Goal: Task Accomplishment & Management: Manage account settings

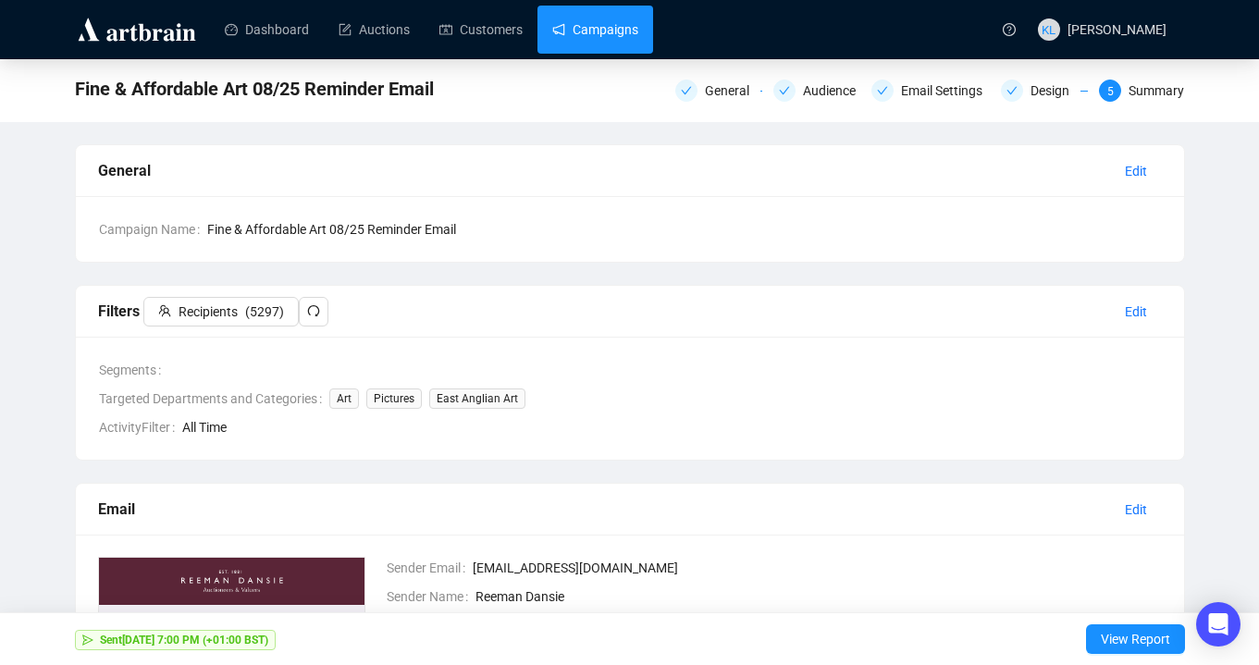
click at [593, 37] on link "Campaigns" at bounding box center [595, 30] width 86 height 48
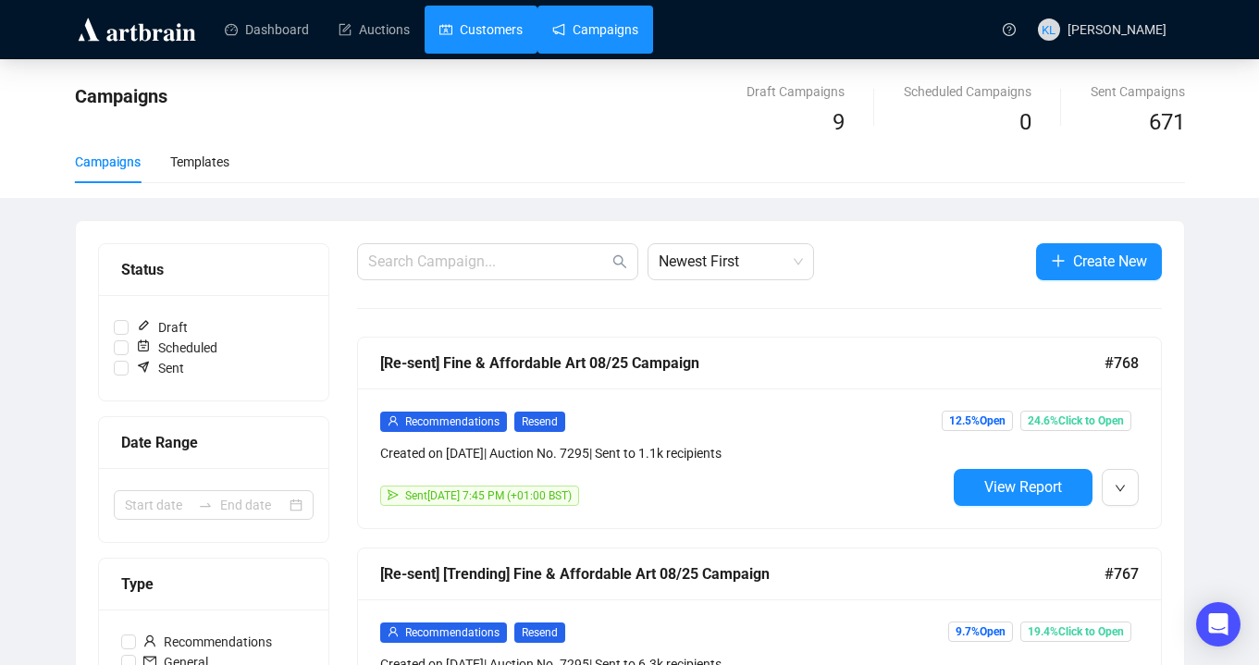
click at [493, 43] on link "Customers" at bounding box center [480, 30] width 83 height 48
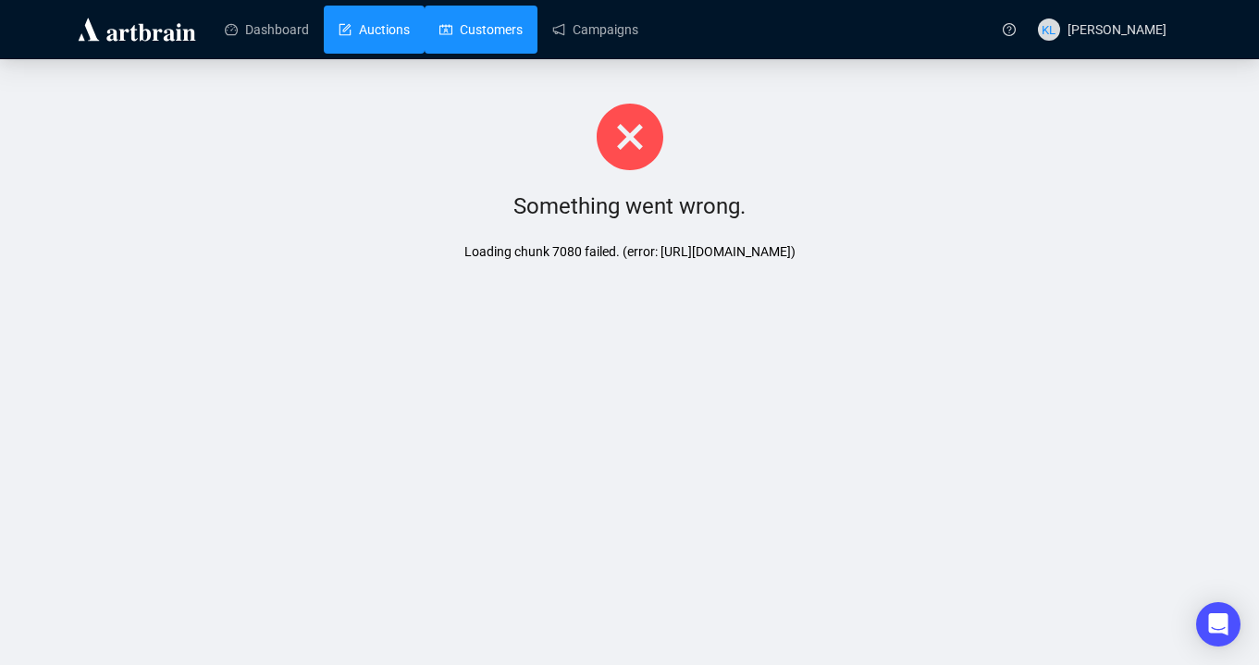
click at [362, 36] on link "Auctions" at bounding box center [374, 30] width 71 height 48
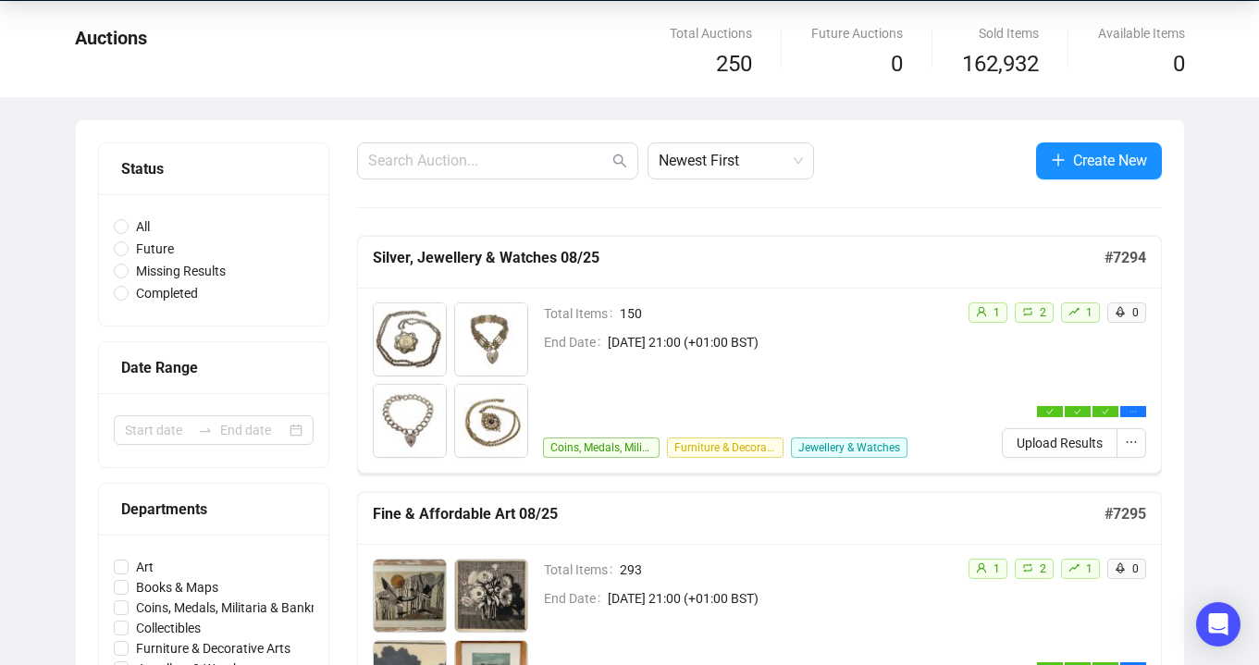
scroll to position [59, 0]
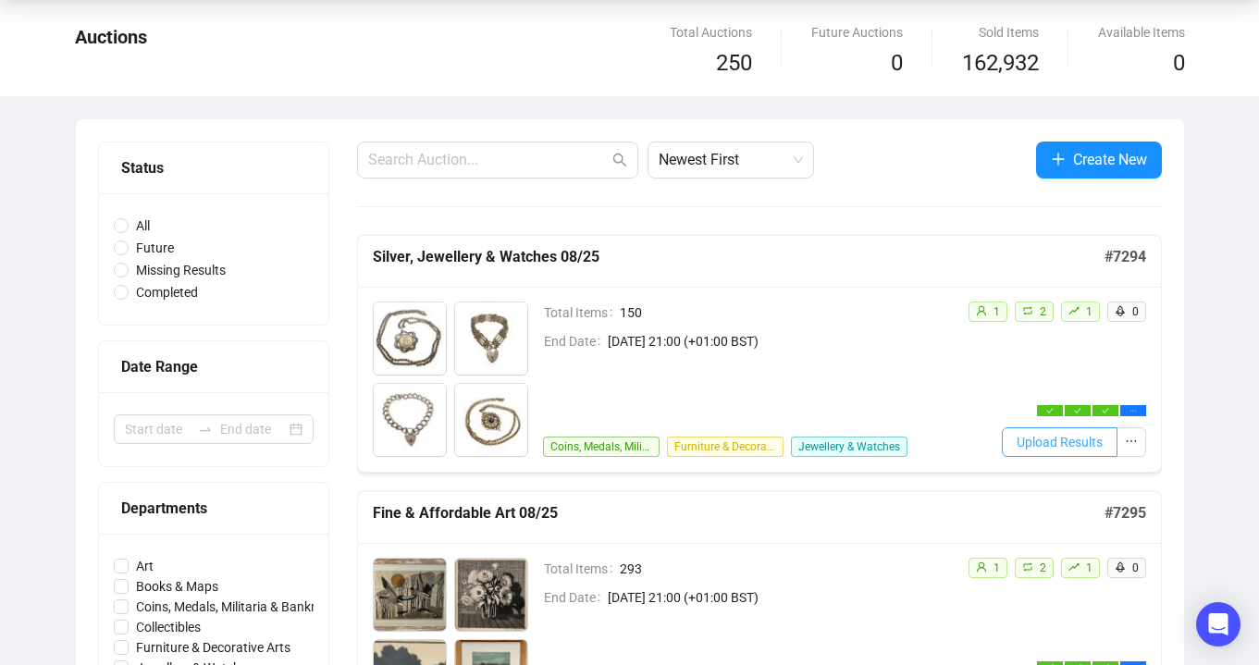
click at [1037, 439] on span "Upload Results" at bounding box center [1060, 442] width 86 height 20
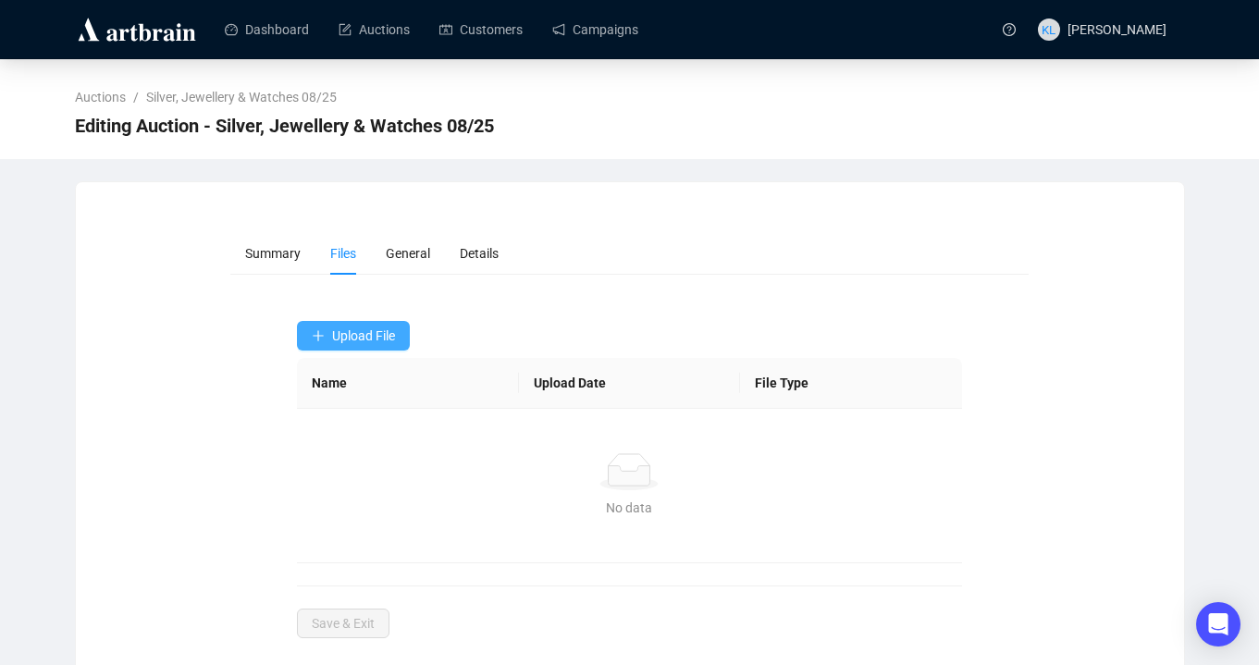
click at [379, 321] on button "Upload File" at bounding box center [353, 336] width 113 height 30
click at [359, 419] on span "Bids" at bounding box center [355, 410] width 87 height 20
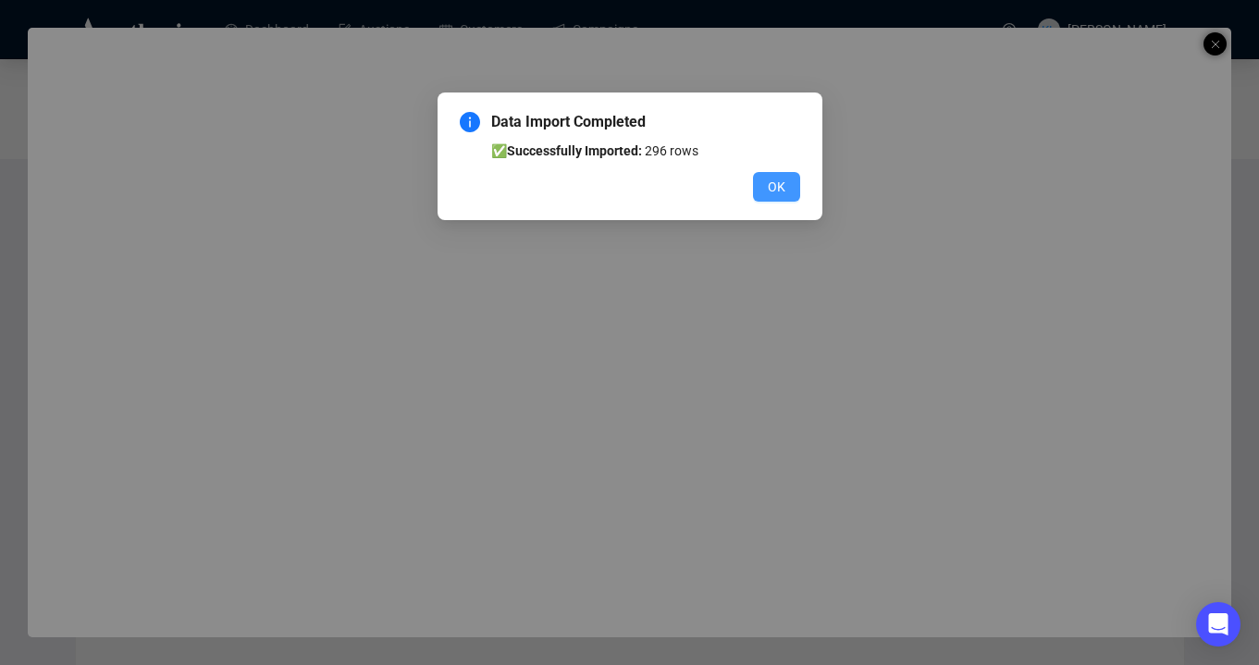
click at [768, 188] on span "OK" at bounding box center [777, 187] width 18 height 20
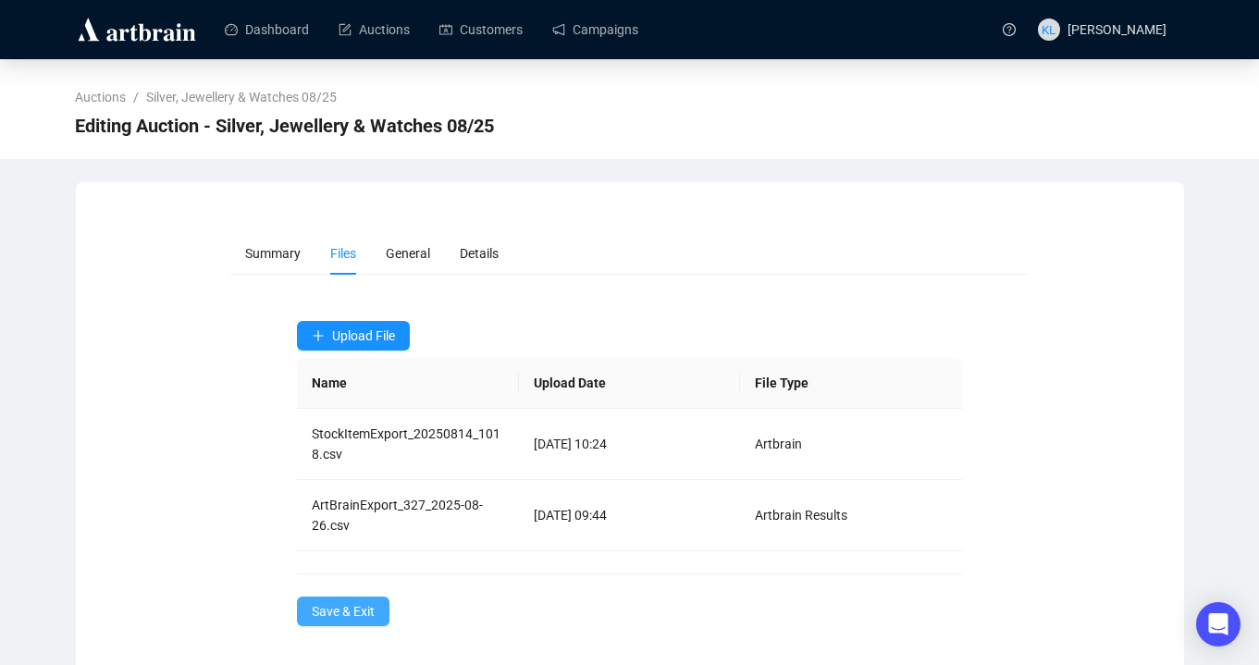
click at [347, 617] on span "Save & Exit" at bounding box center [343, 611] width 63 height 20
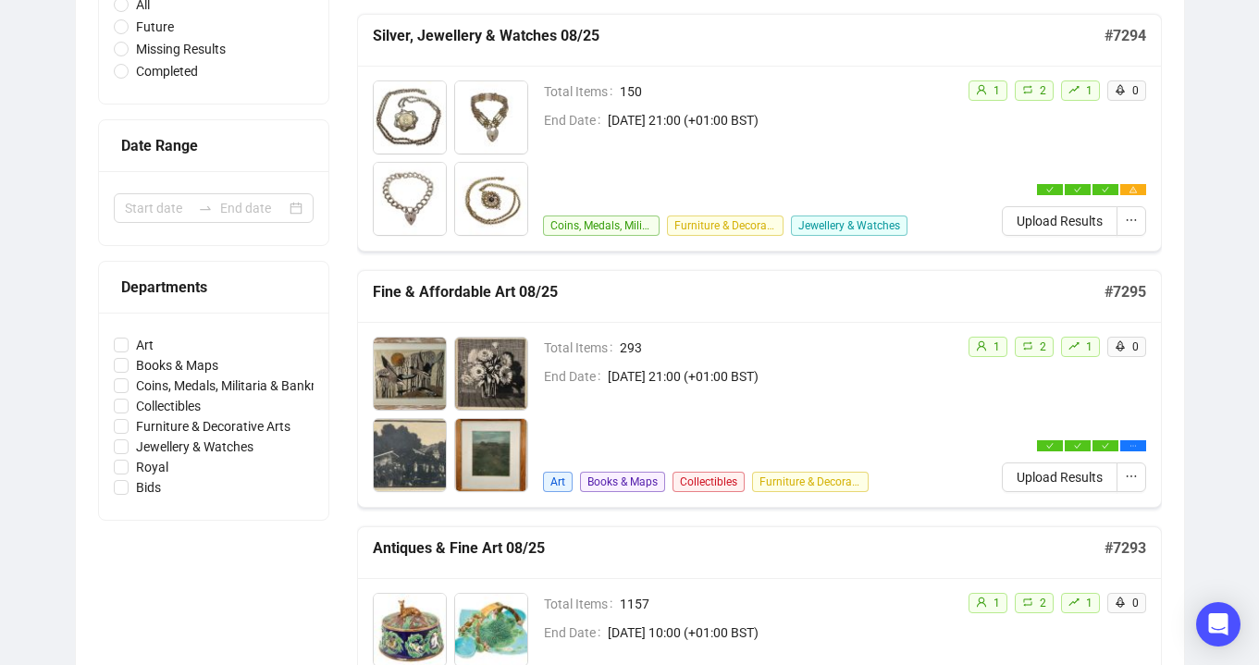
scroll to position [321, 0]
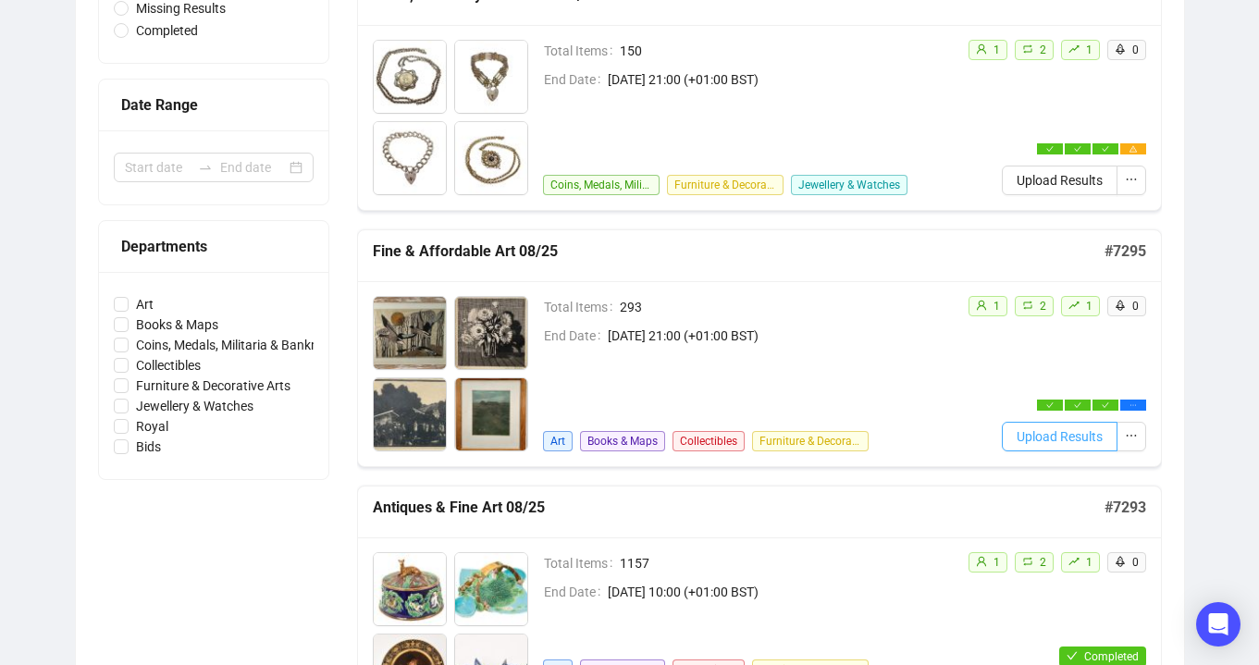
click at [1031, 426] on span "Upload Results" at bounding box center [1060, 436] width 86 height 20
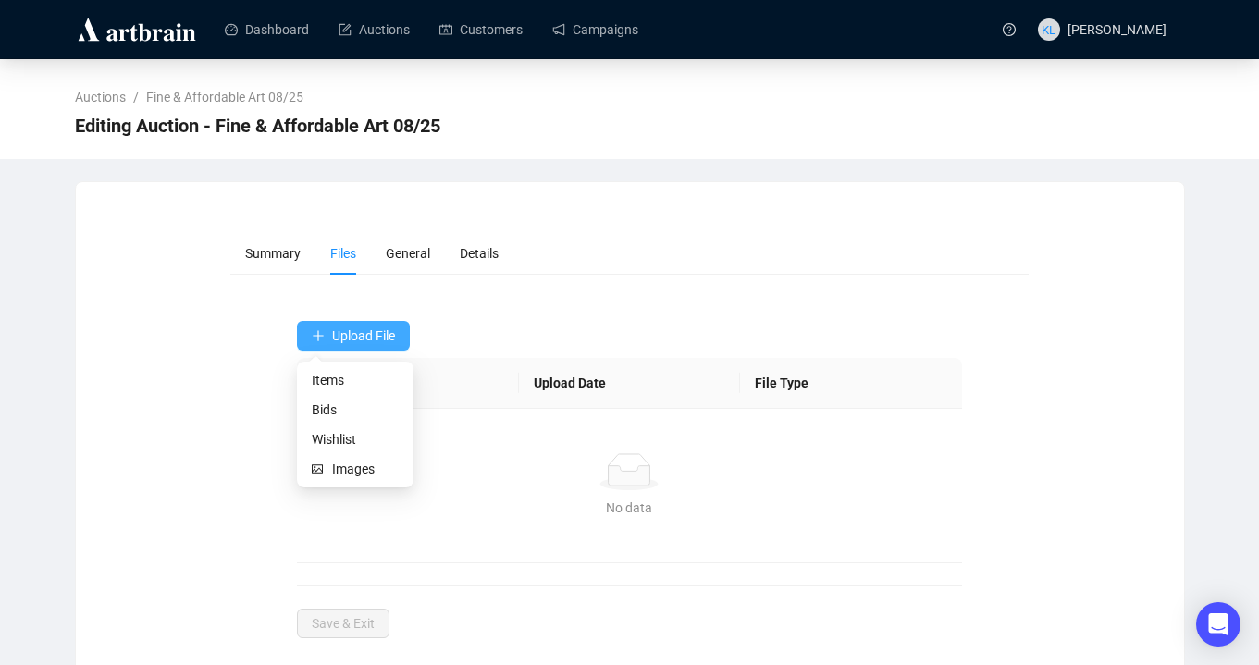
click at [372, 347] on button "Upload File" at bounding box center [353, 336] width 113 height 30
click at [344, 413] on span "Bids" at bounding box center [355, 410] width 87 height 20
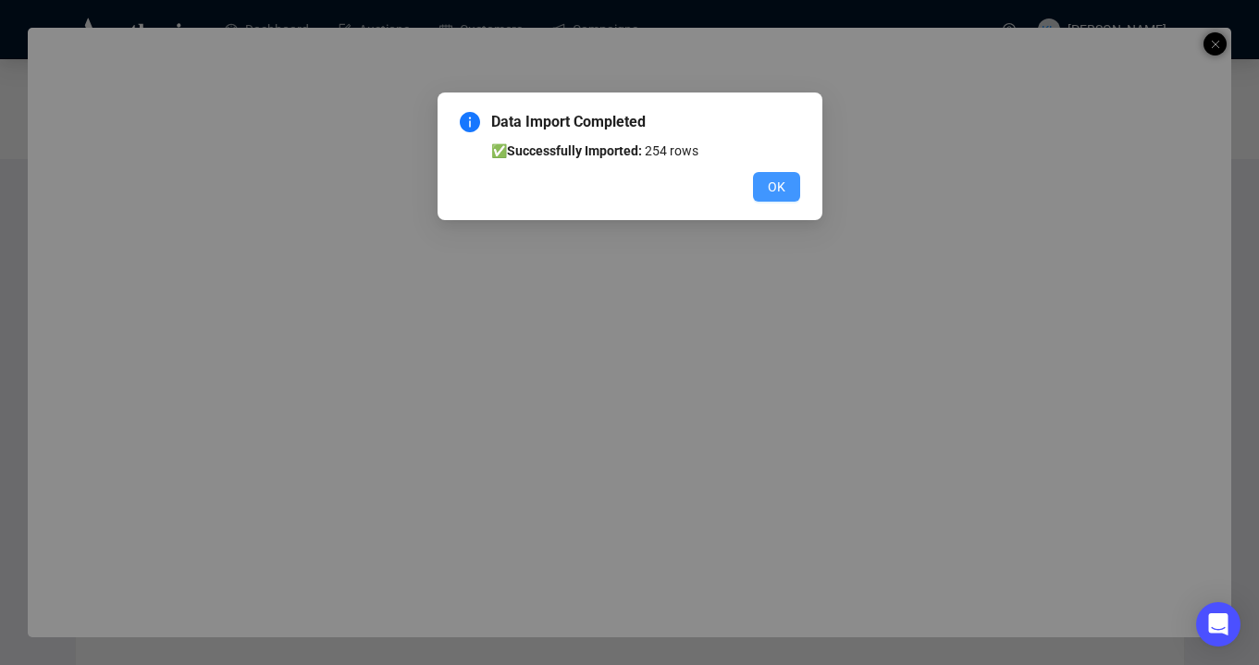
click at [772, 195] on span "OK" at bounding box center [777, 187] width 18 height 20
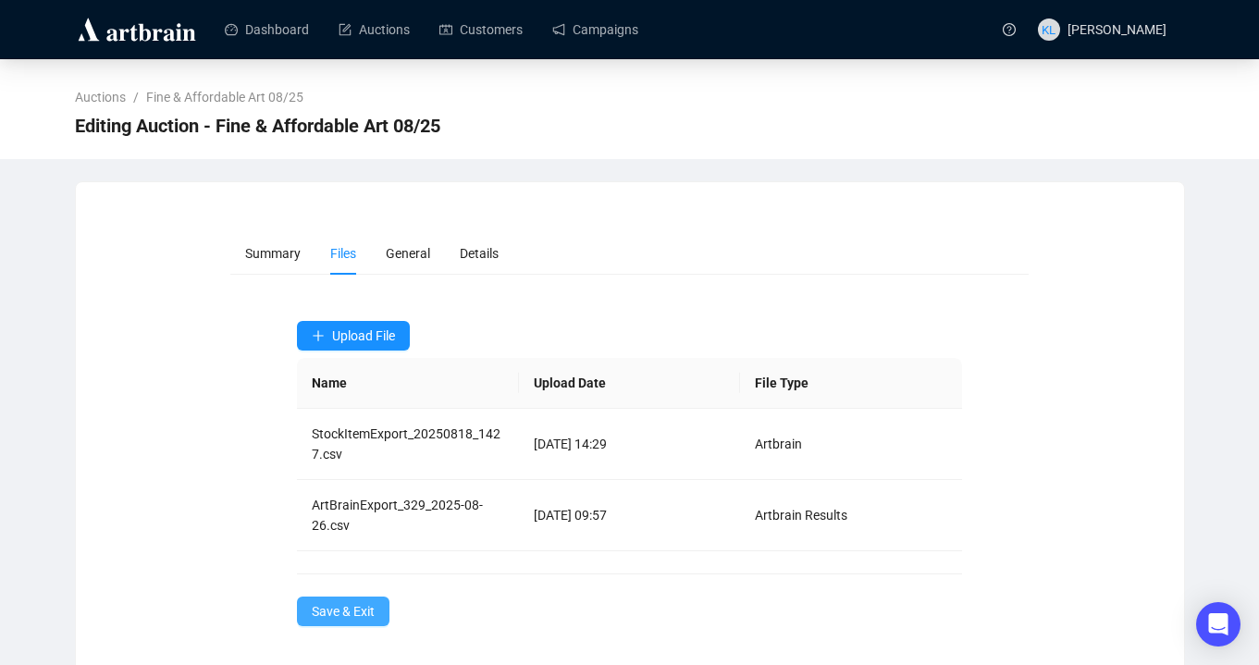
click at [346, 611] on span "Save & Exit" at bounding box center [343, 611] width 63 height 20
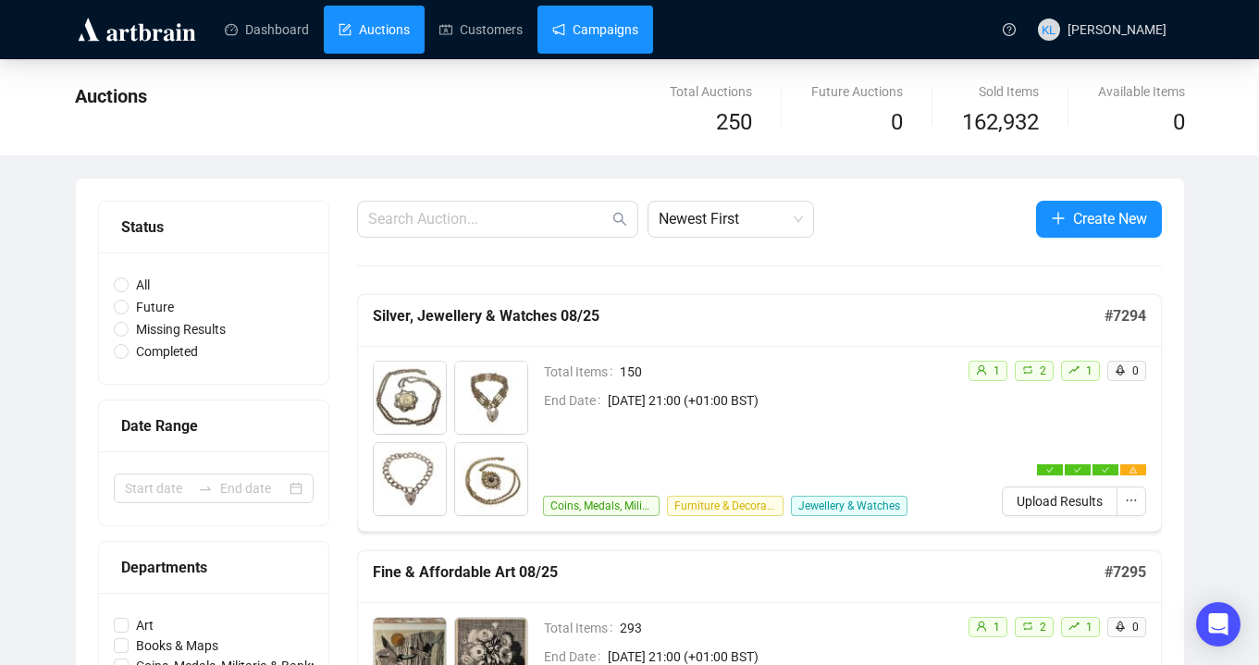
click at [622, 36] on link "Campaigns" at bounding box center [595, 30] width 86 height 48
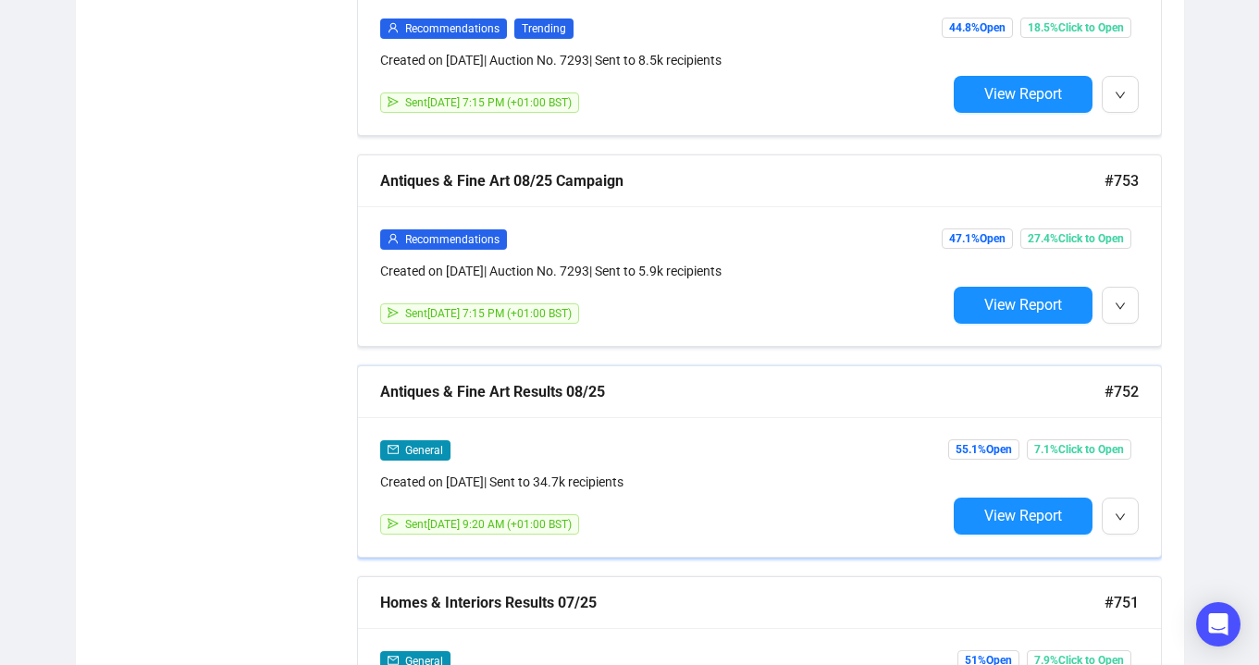
scroll to position [3137, 0]
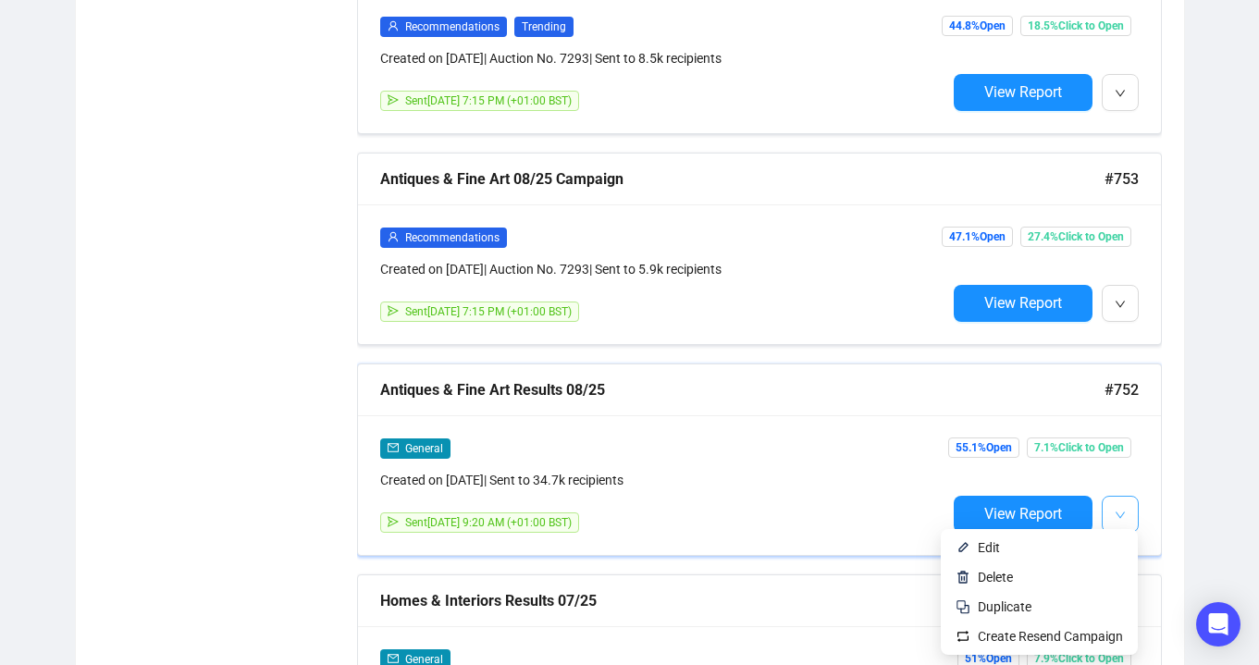
click at [1119, 510] on icon "down" at bounding box center [1120, 515] width 11 height 11
click at [1020, 604] on span "Duplicate" at bounding box center [1005, 606] width 54 height 15
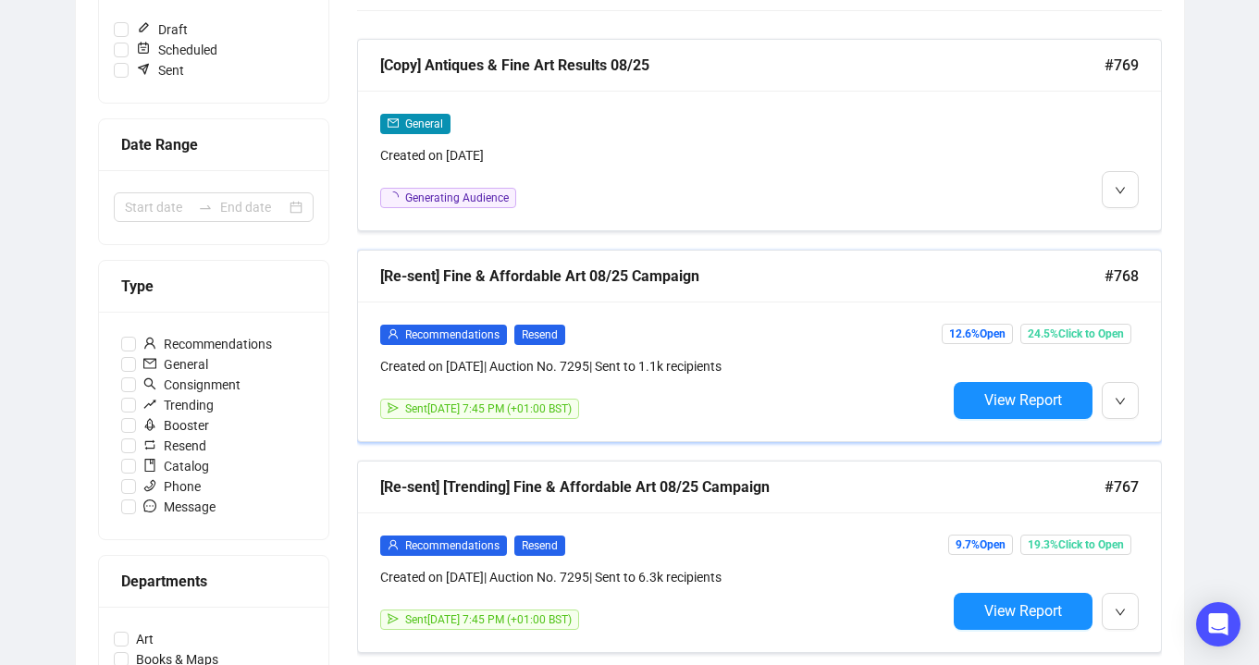
scroll to position [303, 0]
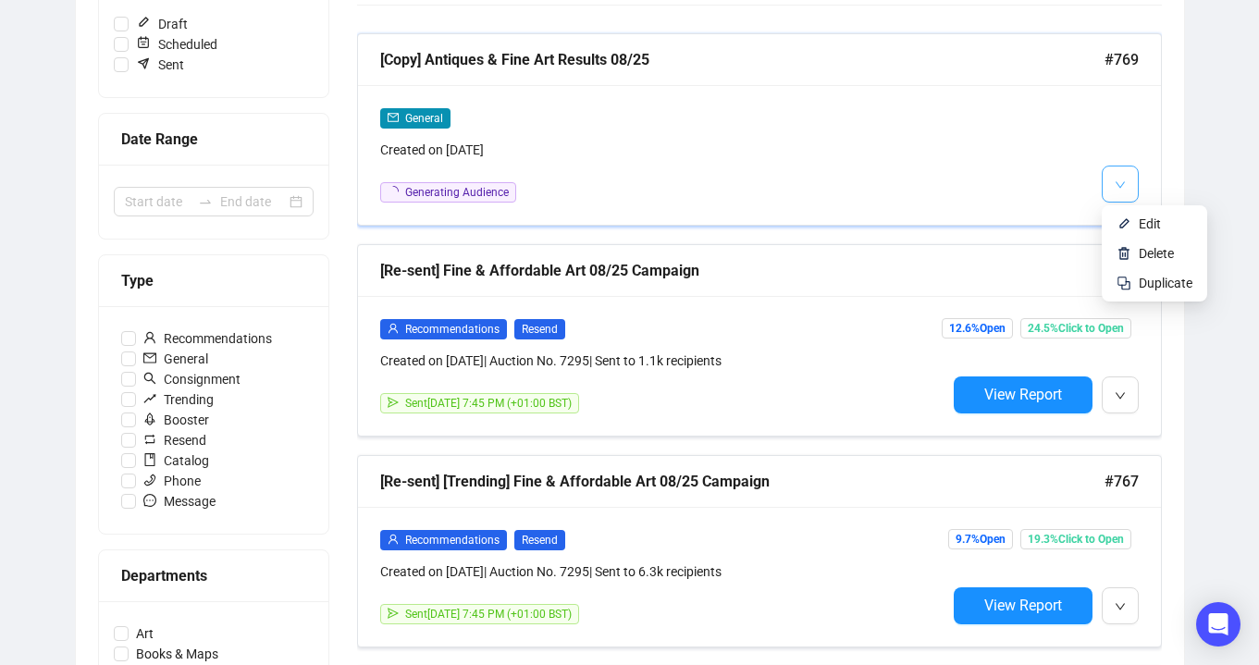
click at [1109, 190] on button "button" at bounding box center [1120, 184] width 37 height 37
click at [1120, 216] on img at bounding box center [1124, 223] width 15 height 15
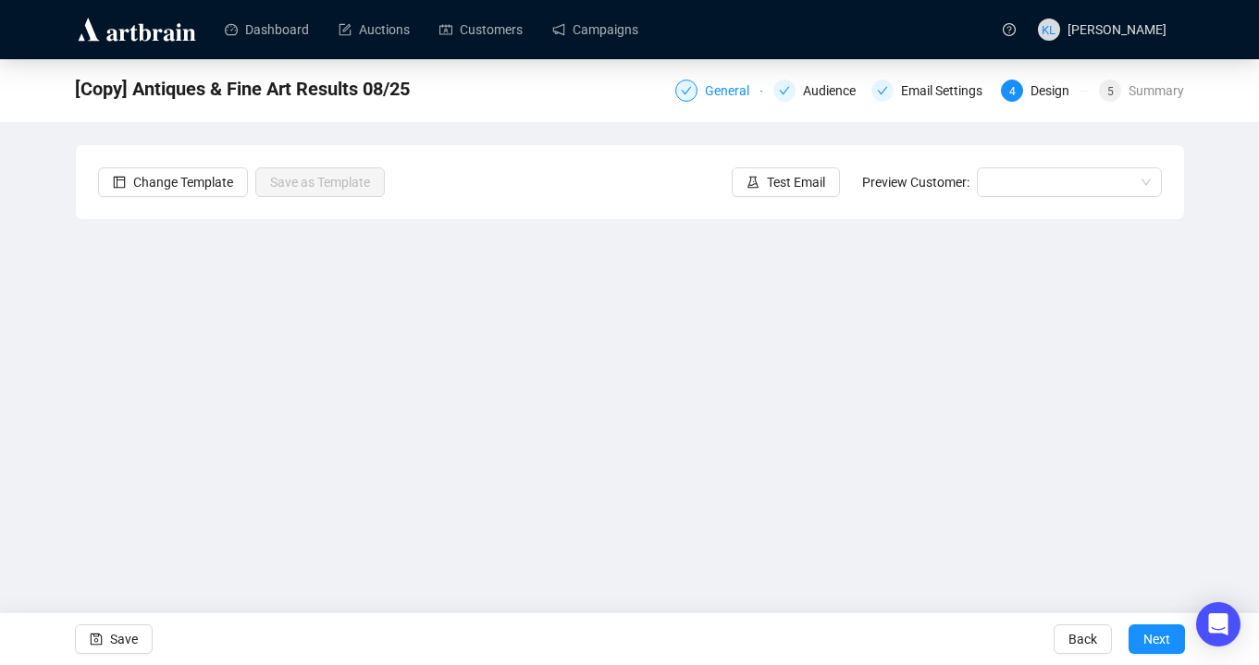
click at [720, 93] on div "General" at bounding box center [733, 91] width 56 height 22
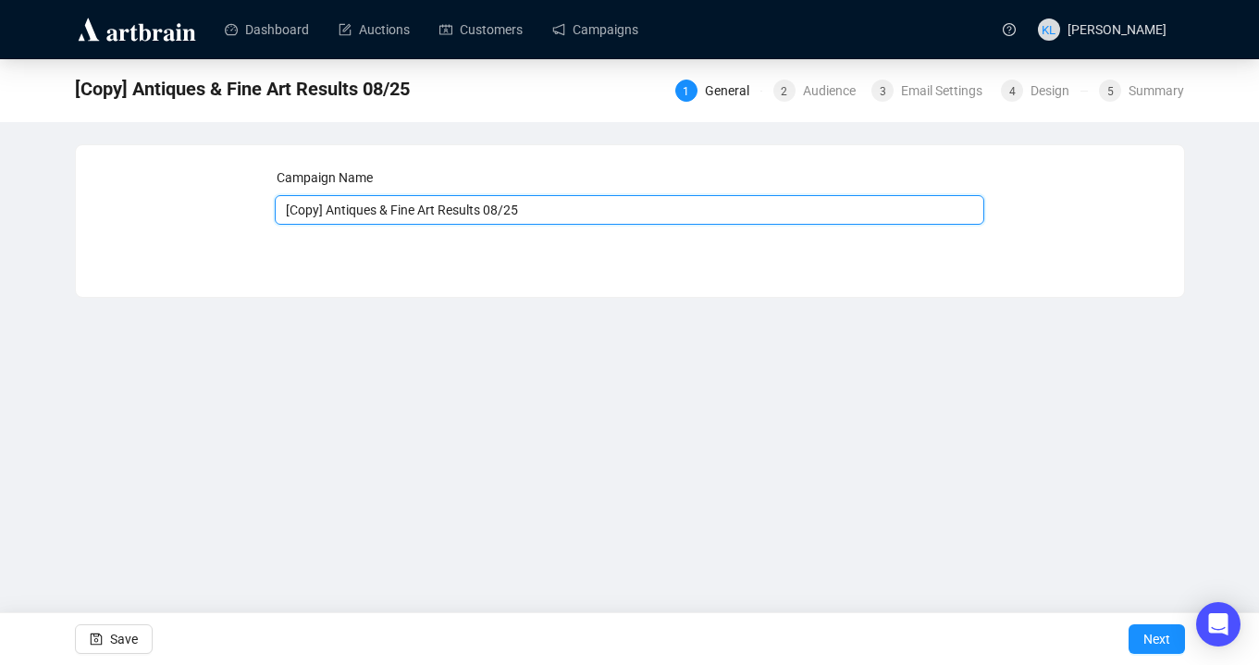
drag, startPoint x: 448, startPoint y: 214, endPoint x: 272, endPoint y: 211, distance: 175.8
click at [272, 211] on div "Campaign Name [Copy] Antiques & Fine Art Results 08/25 Save Next" at bounding box center [630, 207] width 1064 height 80
type input "Silver, Jewellery & Watches Results 08/25"
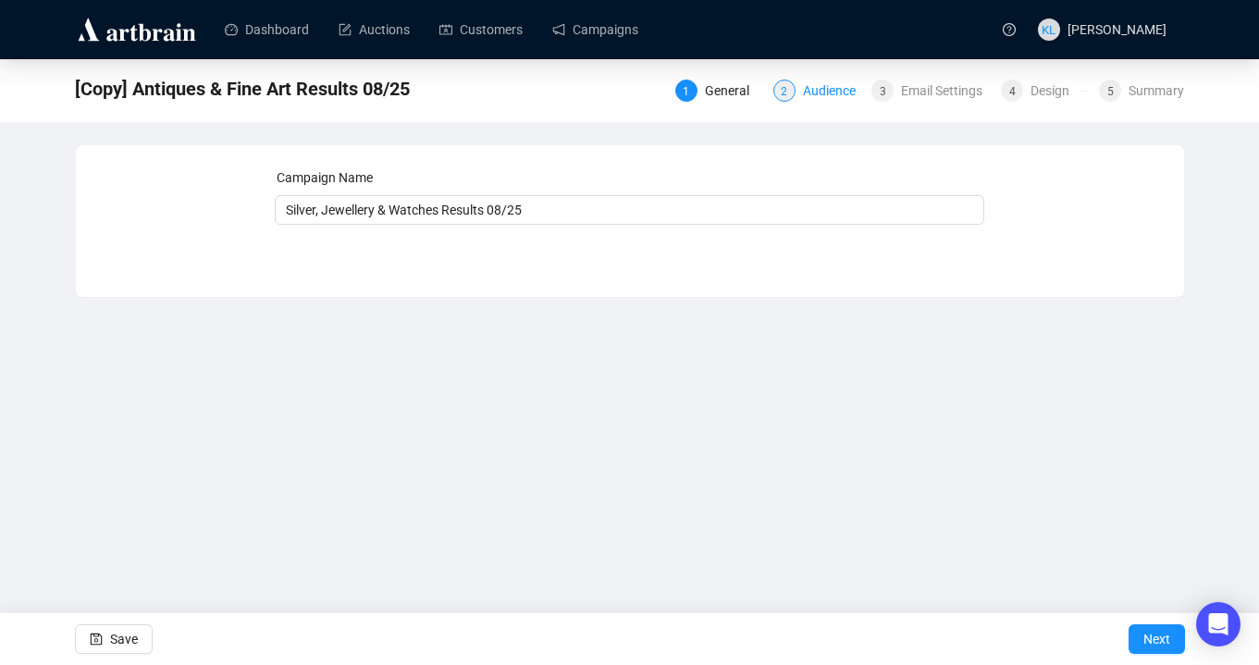
click at [817, 91] on div "Audience" at bounding box center [835, 91] width 64 height 22
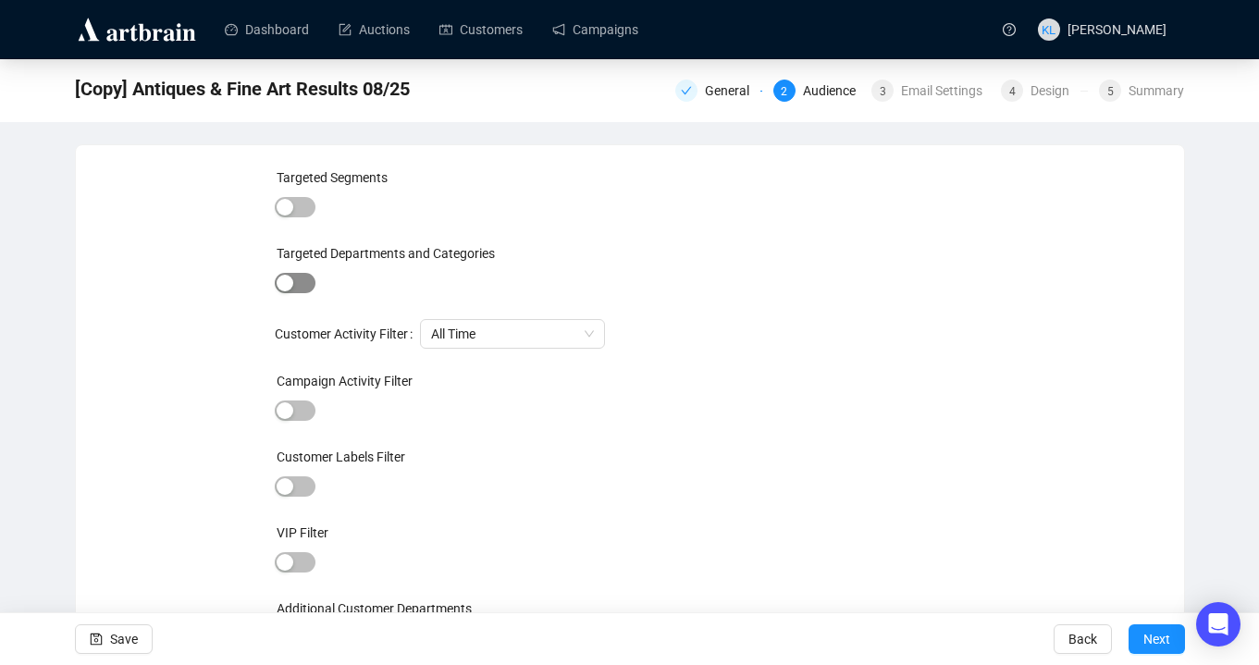
click at [277, 289] on div "button" at bounding box center [285, 283] width 17 height 17
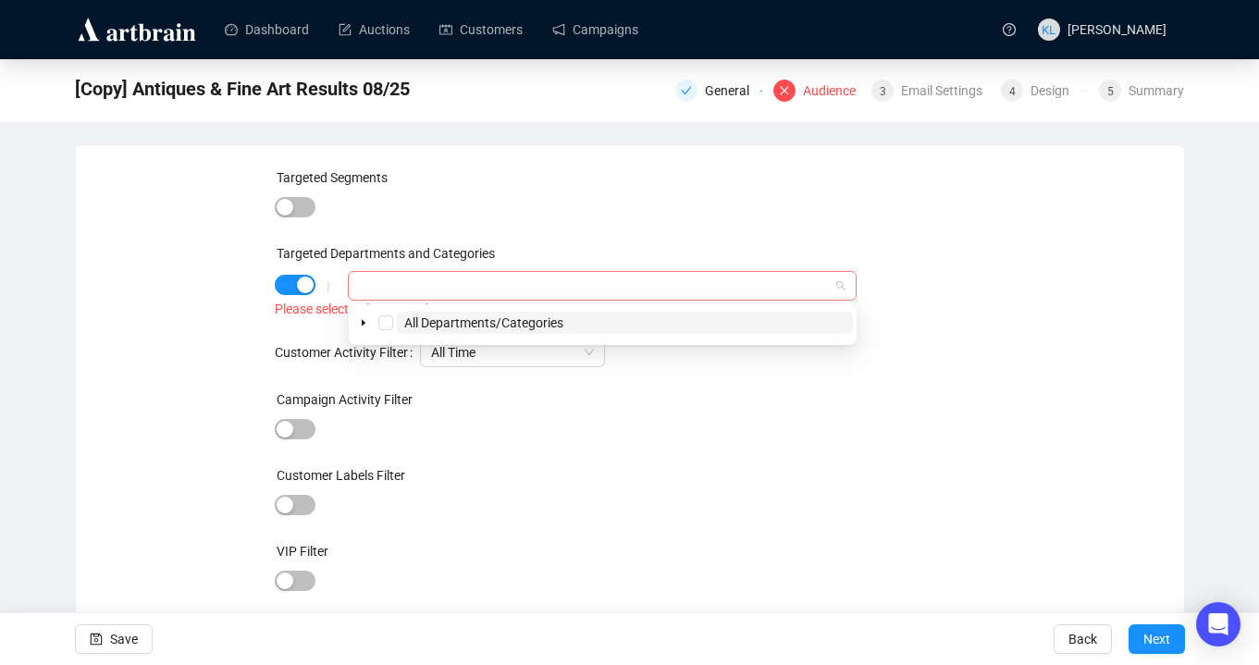
click at [366, 282] on div at bounding box center [592, 286] width 481 height 26
click at [362, 328] on span at bounding box center [363, 323] width 22 height 22
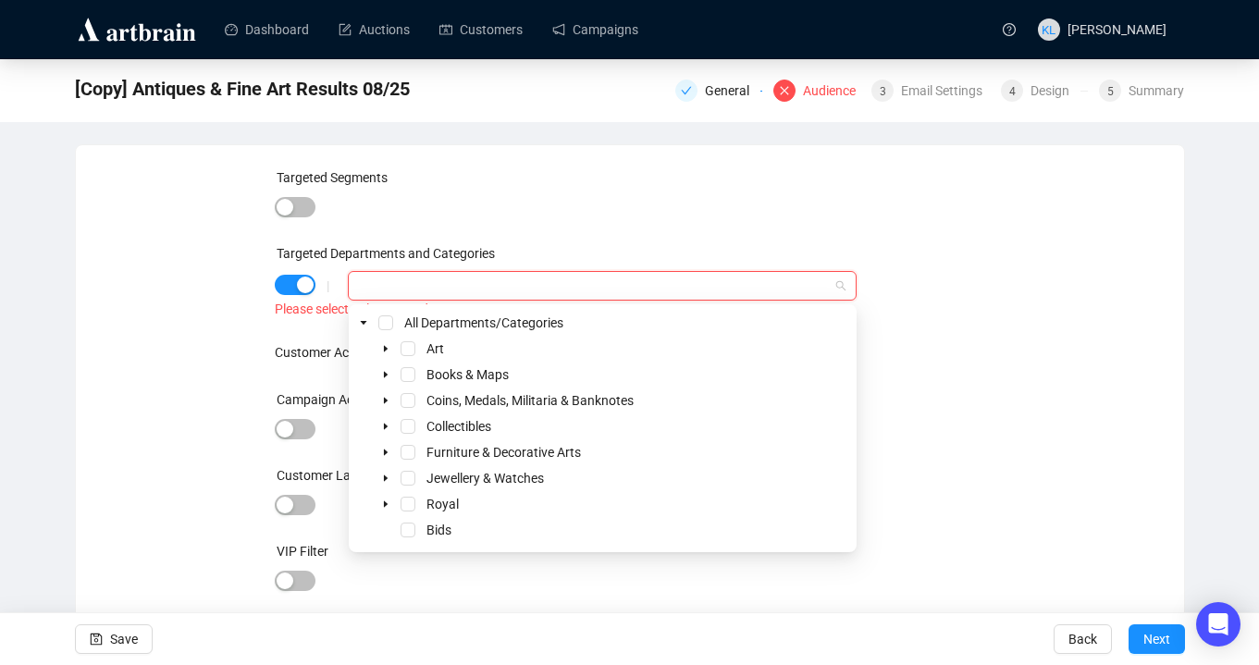
click at [400, 475] on div "Jewellery & Watches" at bounding box center [602, 478] width 500 height 22
click at [401, 475] on span "Select Jewellery & Watches" at bounding box center [408, 478] width 15 height 15
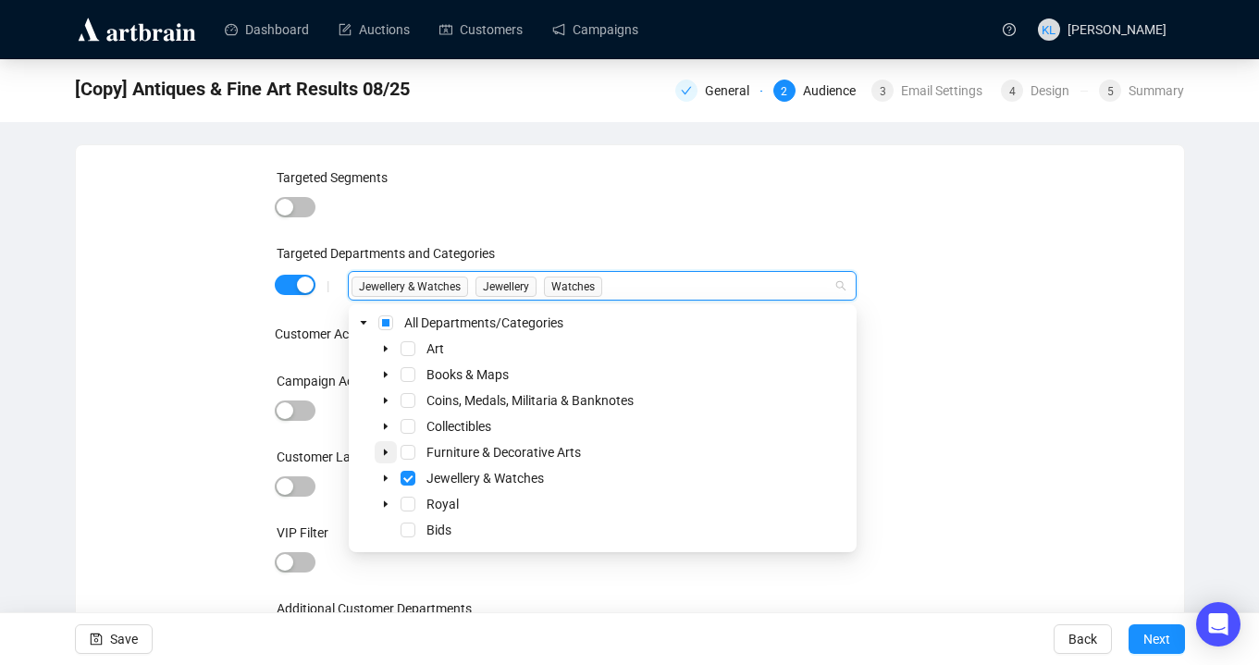
click at [390, 452] on span at bounding box center [386, 452] width 22 height 22
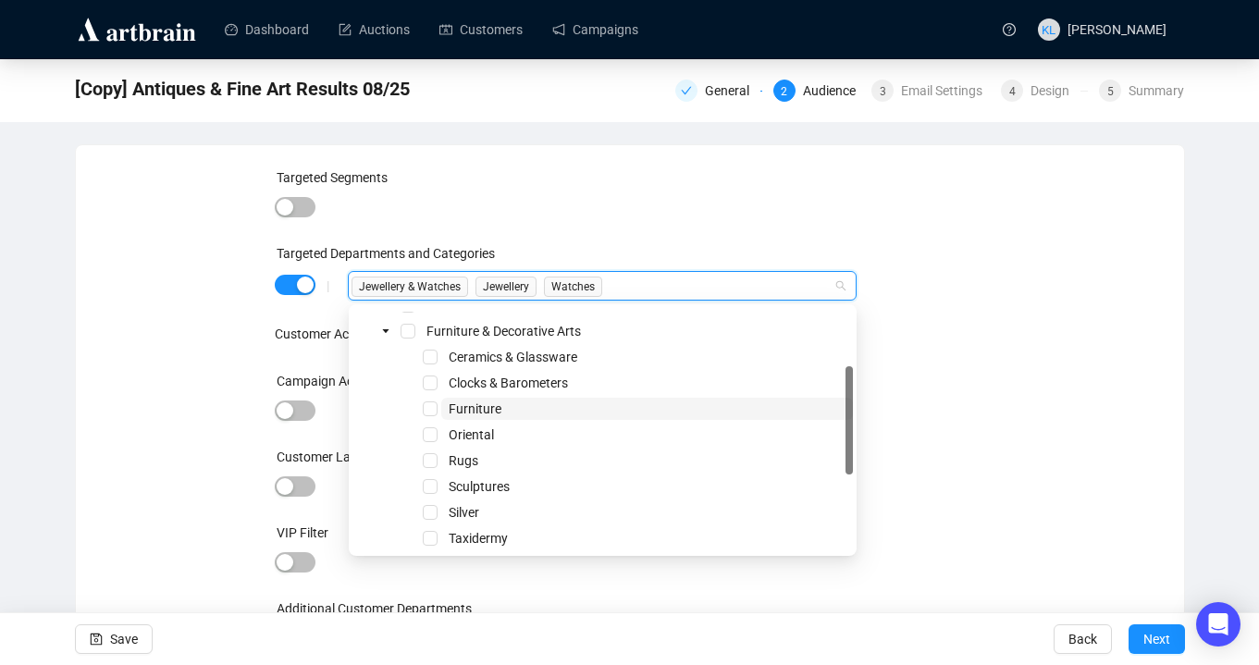
scroll to position [117, 0]
click at [409, 333] on span "Select Furniture & Decorative Arts" at bounding box center [408, 334] width 15 height 15
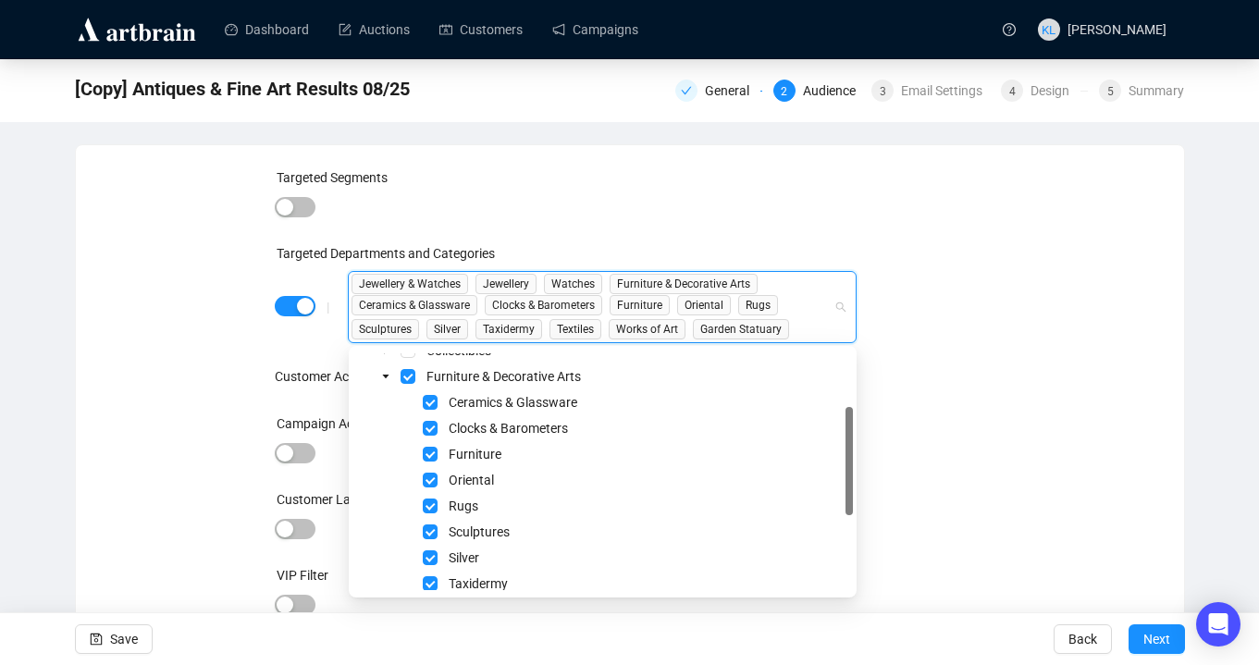
click at [1010, 372] on div "Targeted Segments Targeted Departments and Categories | Jewellery & Watches Jew…" at bounding box center [630, 441] width 1064 height 549
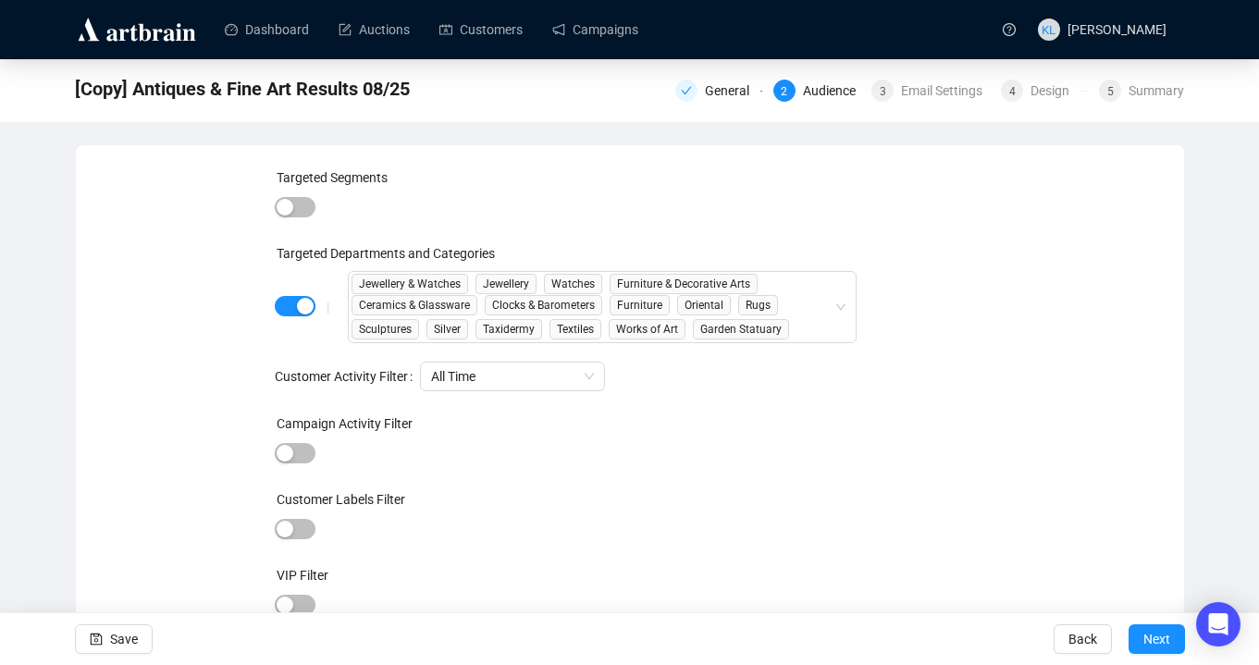
click at [917, 76] on div "General 2 Audience 3 Email Settings 4 Design 5 Summary" at bounding box center [930, 89] width 510 height 26
click at [916, 105] on div "[Copy] Antiques & Fine Art Results 08/25 General 2 Audience 3 Email Settings 4 …" at bounding box center [630, 88] width 1110 height 37
click at [919, 93] on div "Email Settings" at bounding box center [947, 91] width 93 height 22
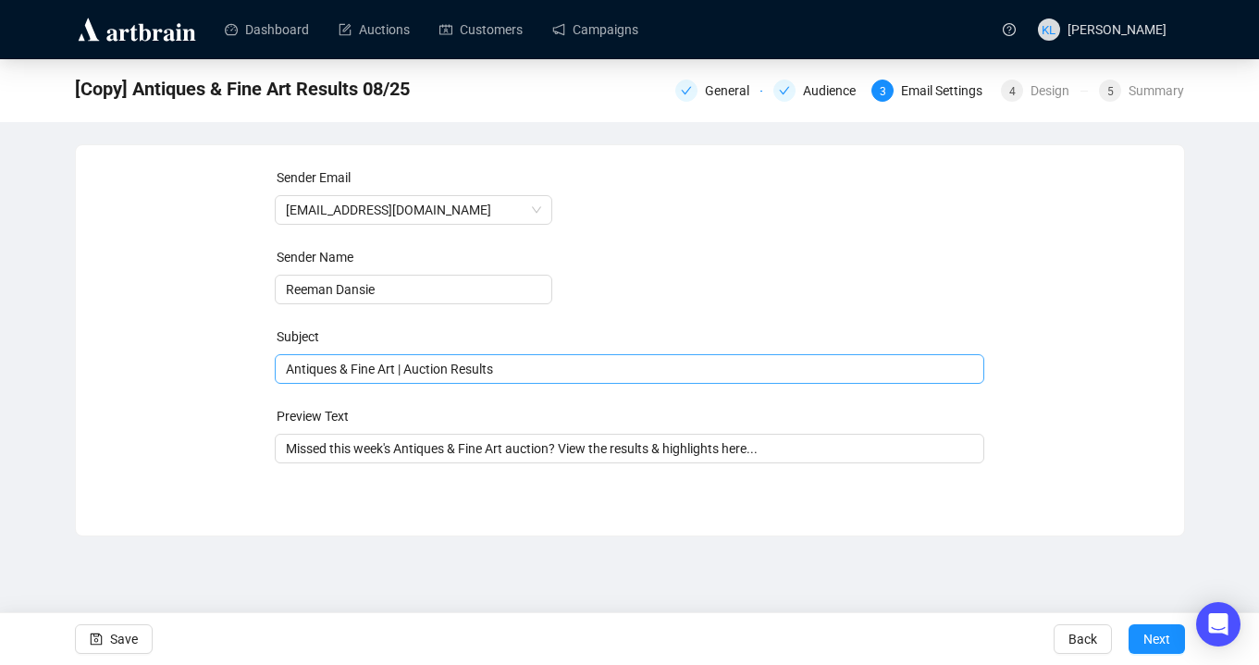
click at [401, 375] on span "Antiques & Fine Art | Auction Results" at bounding box center [630, 369] width 710 height 15
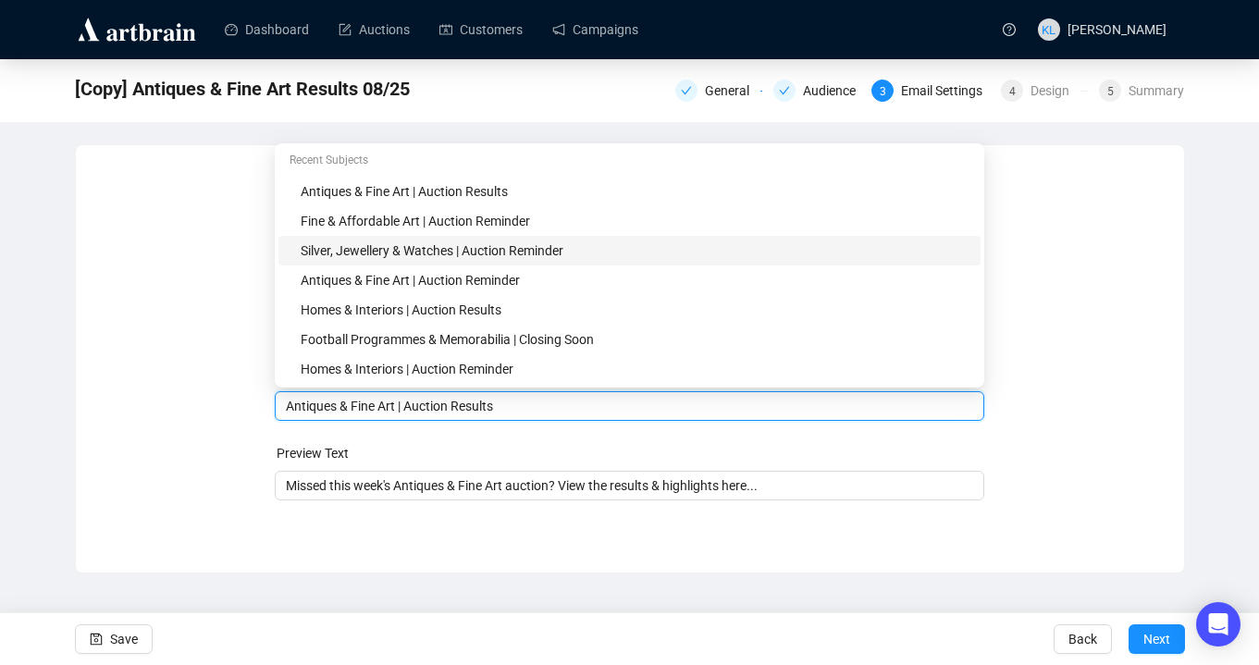
click at [415, 246] on div "Silver, Jewellery & Watches | Auction Reminder" at bounding box center [635, 251] width 669 height 20
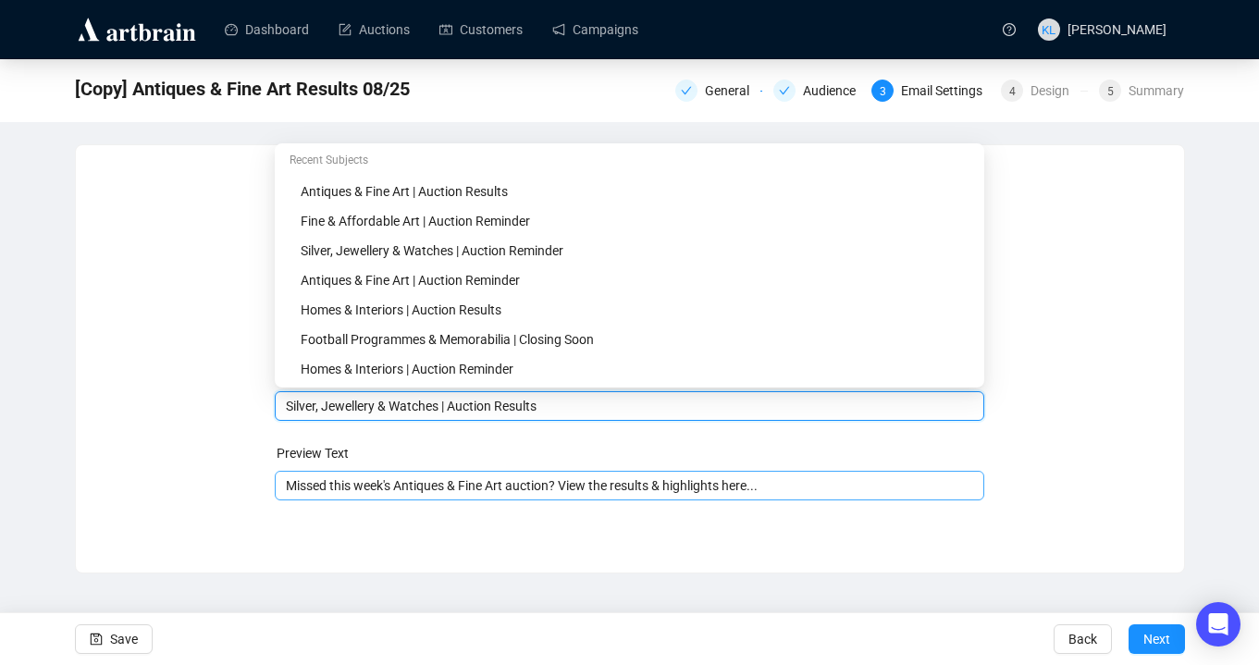
type input "Silver, Jewellery & Watches | Auction Results"
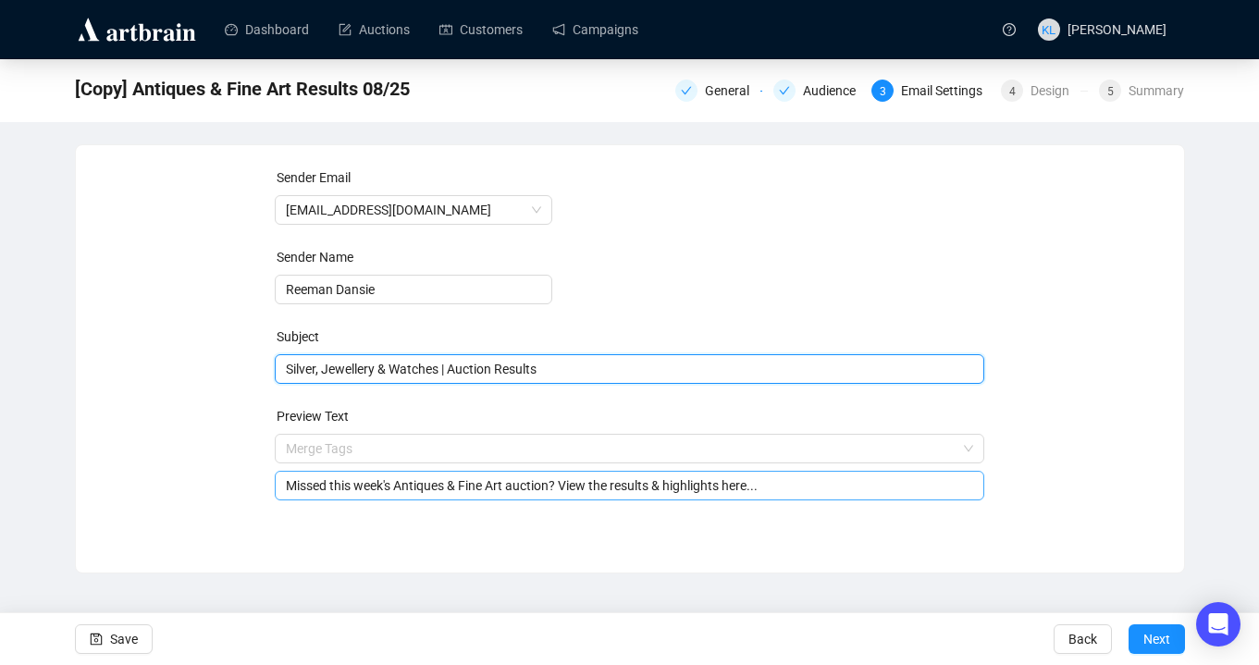
click at [478, 495] on input "Missed this week's Antiques & Fine Art auction? View the results & highlights h…" at bounding box center [629, 485] width 687 height 20
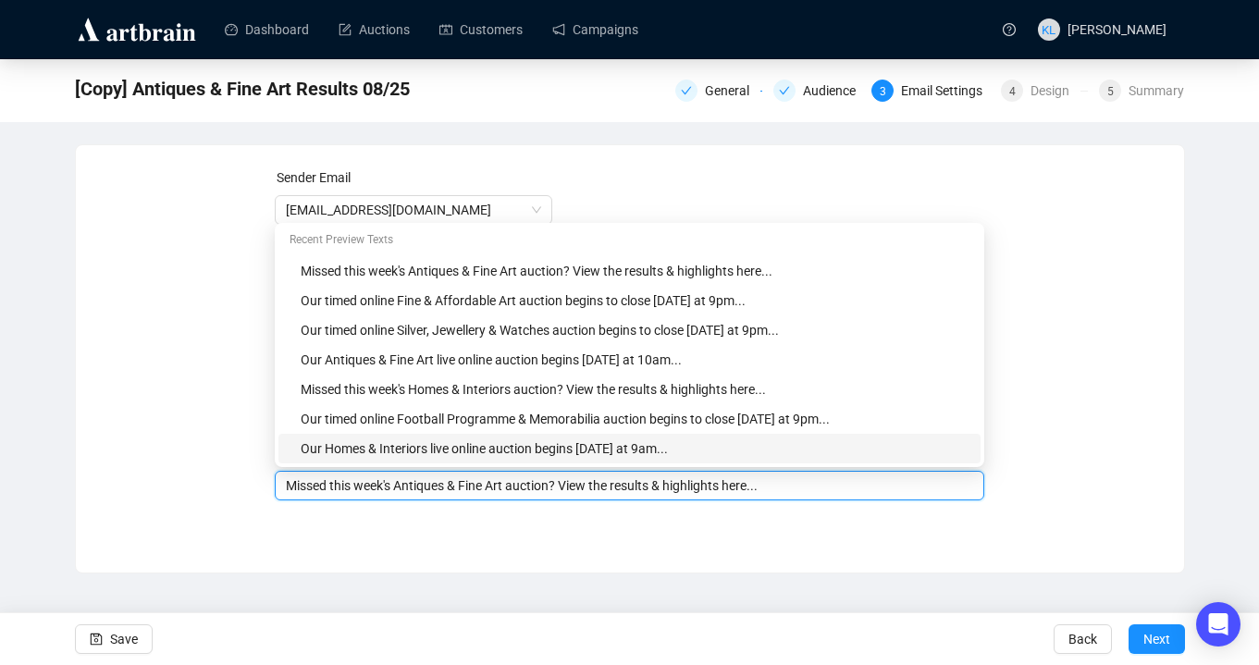
click at [450, 571] on div "Sender Email [EMAIL_ADDRESS][DOMAIN_NAME] Sender Name Reeman Dansie Subject Sil…" at bounding box center [630, 358] width 1110 height 429
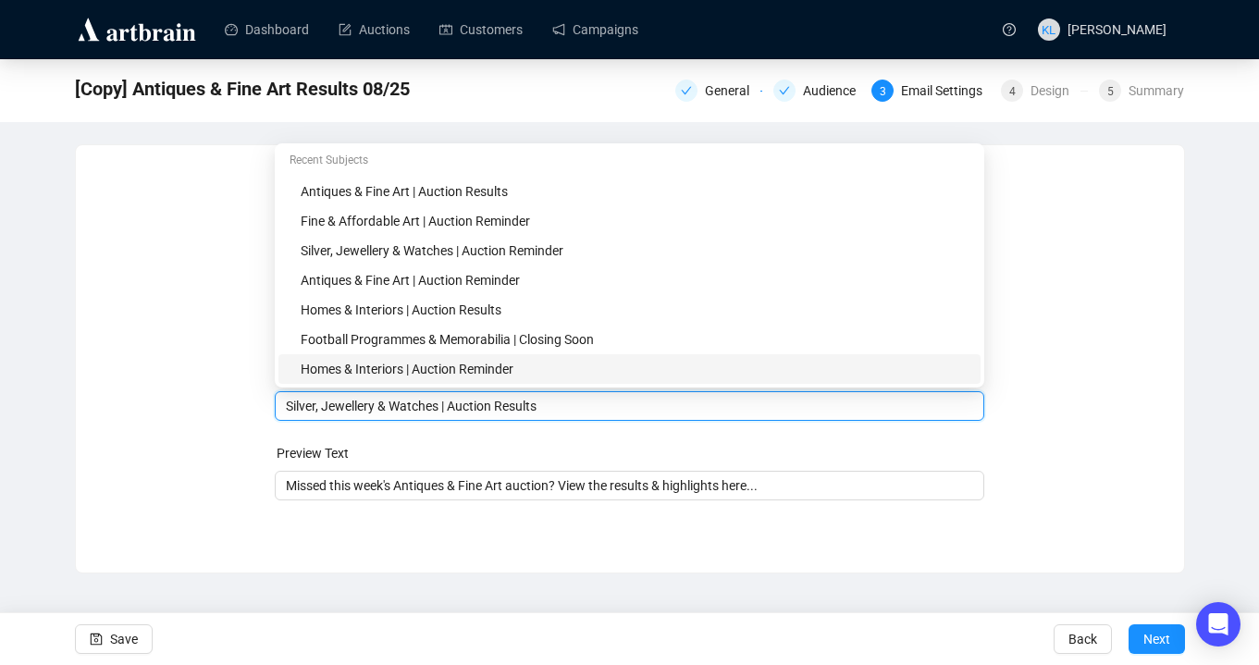
drag, startPoint x: 450, startPoint y: 373, endPoint x: 291, endPoint y: 375, distance: 158.2
click at [289, 374] on body "Dashboard Auctions Customers Campaigns [PERSON_NAME] [Copy] Antiques & Fine Art…" at bounding box center [629, 332] width 1259 height 665
drag, startPoint x: 449, startPoint y: 406, endPoint x: 284, endPoint y: 404, distance: 164.7
click at [284, 404] on div "Silver, Jewellery & Watches | Auction Results" at bounding box center [630, 406] width 710 height 30
click at [442, 487] on input "Missed this week's Antiques & Fine Art auction? View the results & highlights h…" at bounding box center [629, 485] width 687 height 20
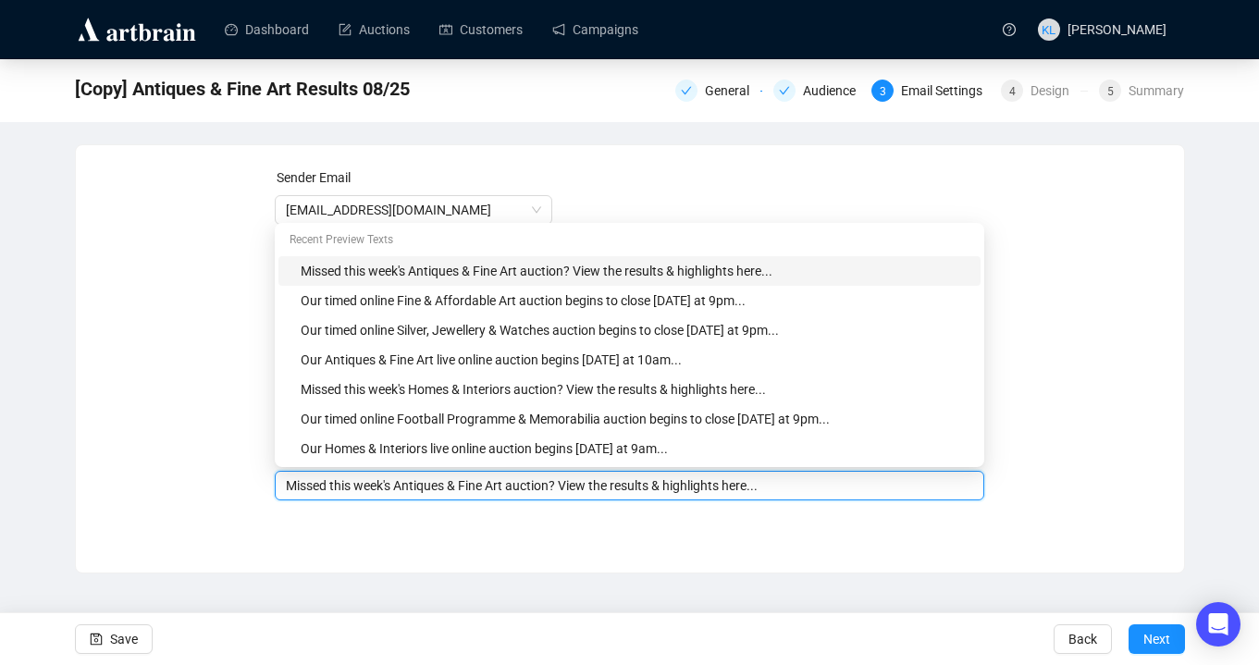
drag, startPoint x: 518, startPoint y: 490, endPoint x: 402, endPoint y: 489, distance: 115.6
click at [402, 489] on input "Missed this week's Antiques & Fine Art auction? View the results & highlights h…" at bounding box center [629, 485] width 687 height 20
paste input "Silver, Jewellery & Watches"
click at [353, 487] on input "Missed this week's Silver, Jewellery & Watches auction? View the results & high…" at bounding box center [629, 485] width 687 height 20
type input "Missed last week's Silver, Jewellery & Watches auction? View the results & high…"
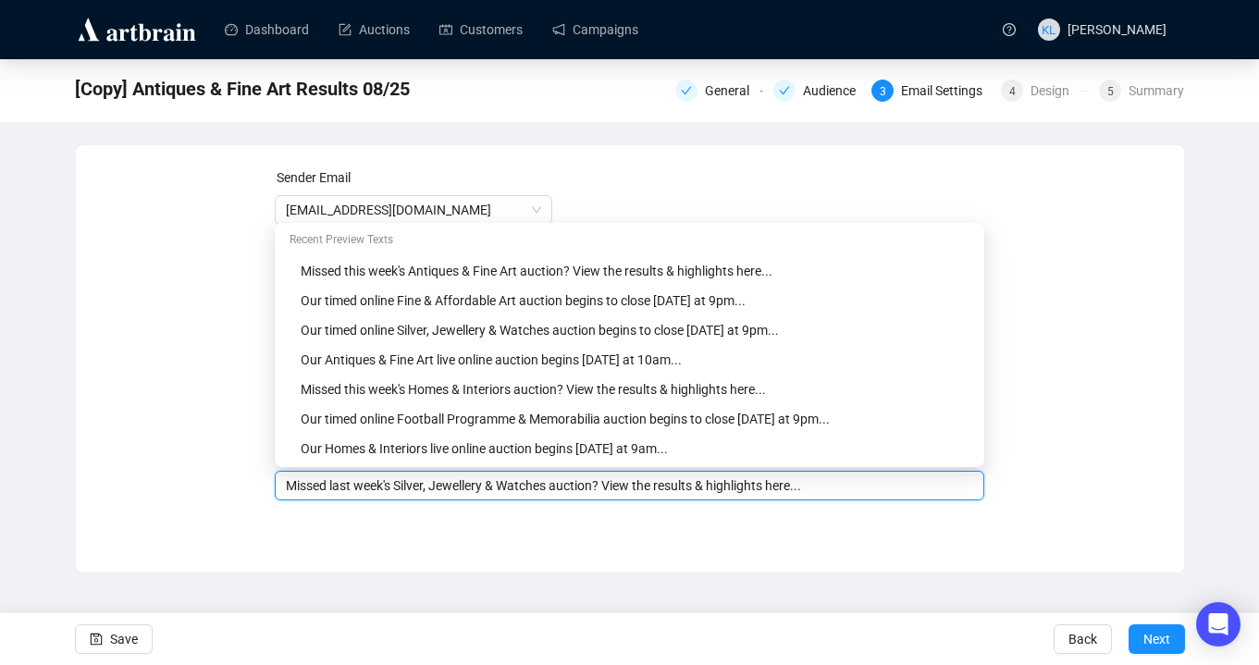
click at [527, 535] on div "Sender Email [EMAIL_ADDRESS][DOMAIN_NAME] Sender Name Reeman Dansie Subject Sil…" at bounding box center [630, 345] width 1108 height 400
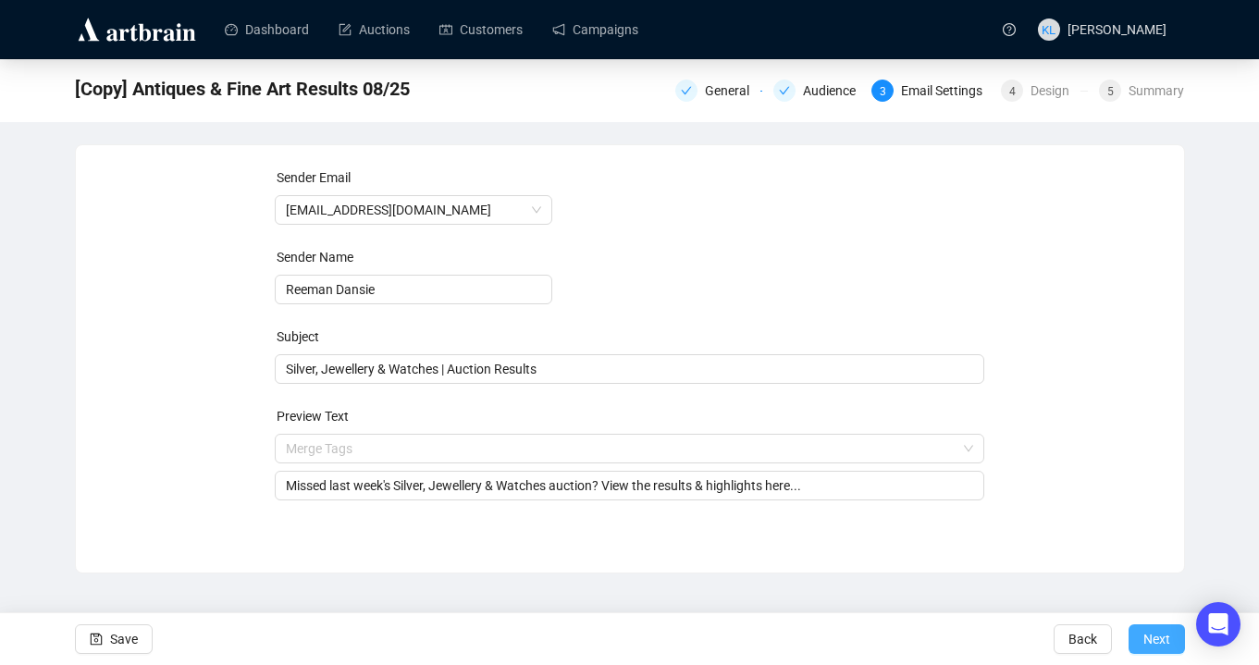
click at [1154, 635] on span "Next" at bounding box center [1156, 639] width 27 height 52
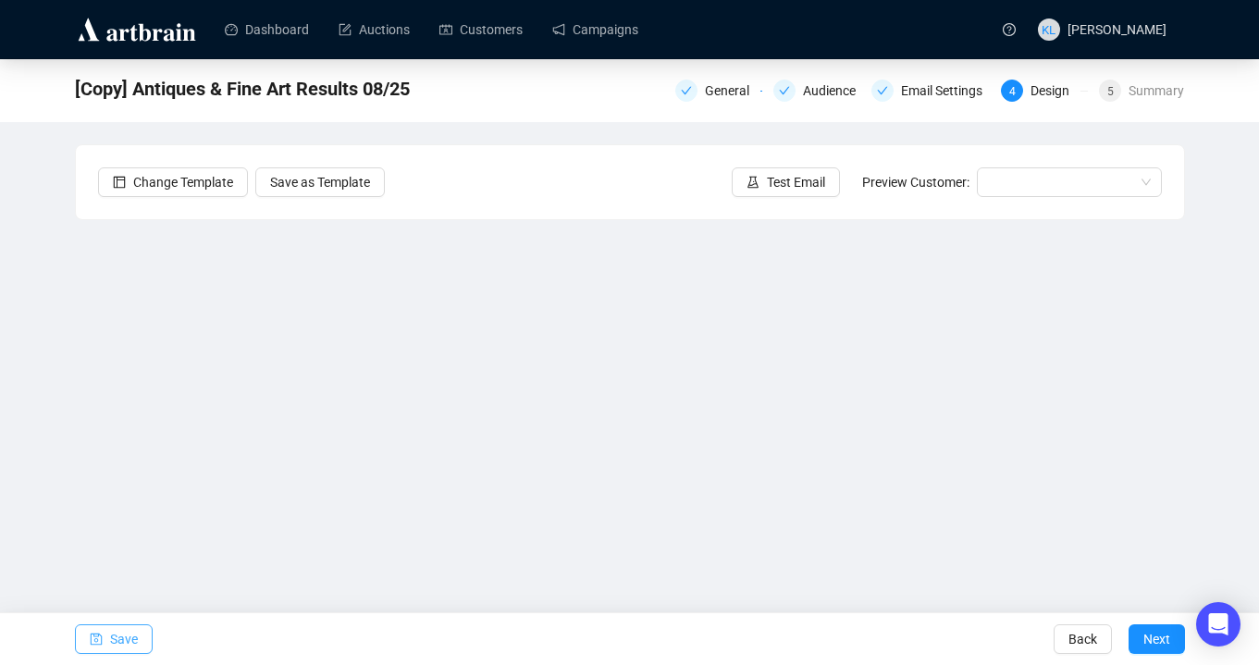
click at [93, 640] on icon "save" at bounding box center [96, 640] width 12 height 12
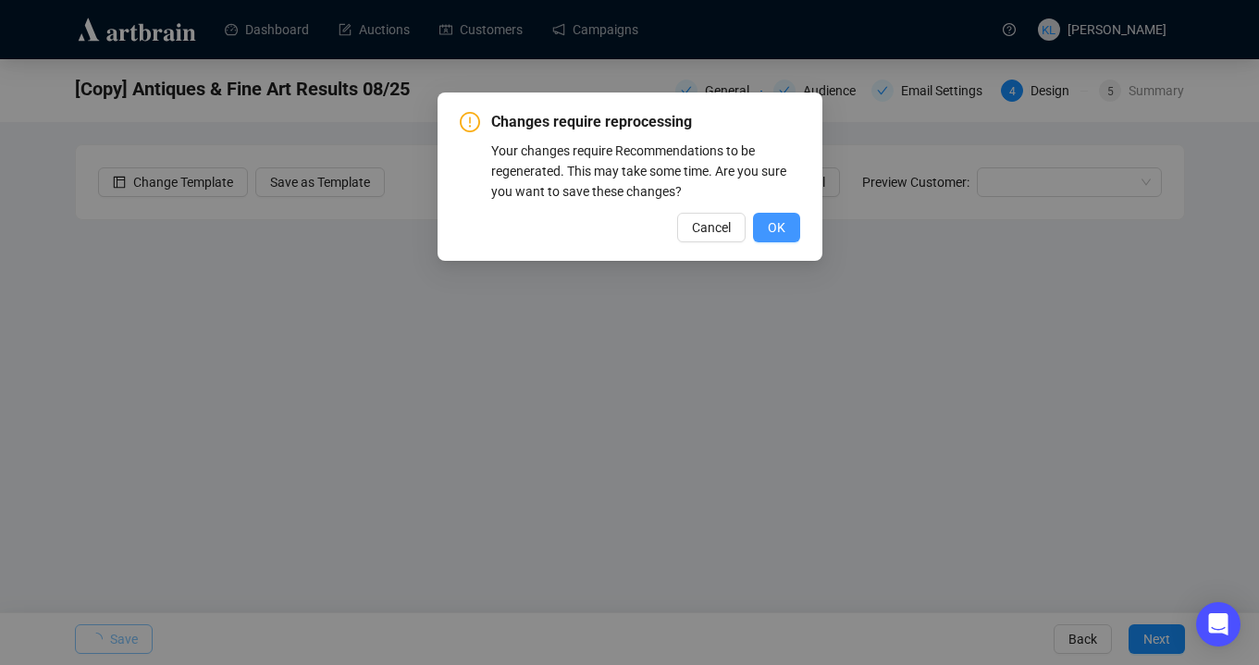
click at [775, 225] on span "OK" at bounding box center [777, 227] width 18 height 20
